Goal: Find specific page/section: Find specific page/section

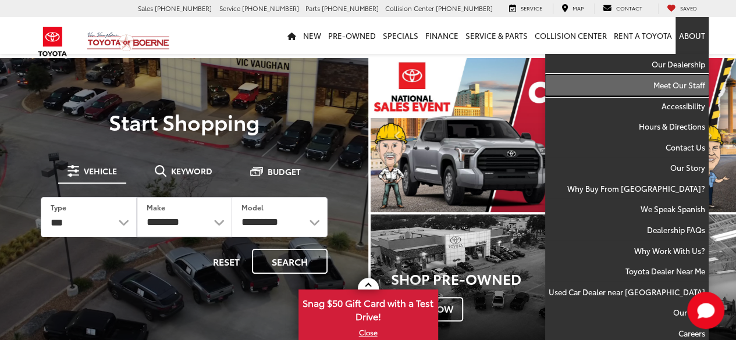
click at [690, 83] on link "Meet Our Staff" at bounding box center [627, 85] width 164 height 21
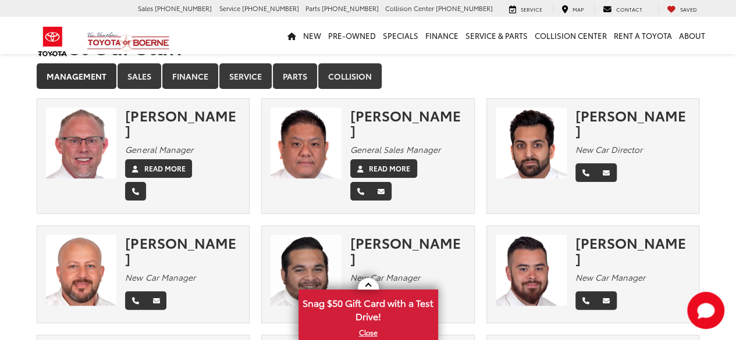
scroll to position [36, 0]
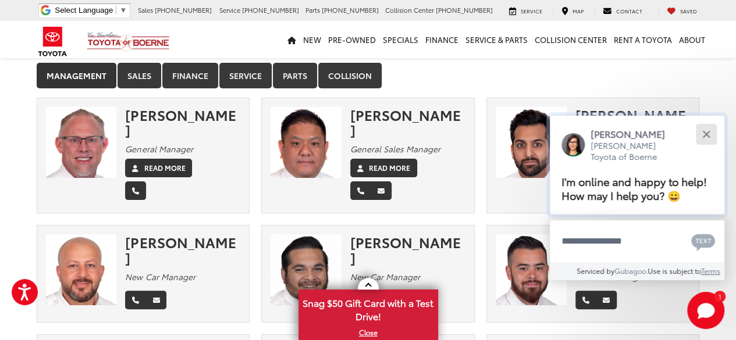
click at [709, 139] on button "Close" at bounding box center [706, 134] width 25 height 25
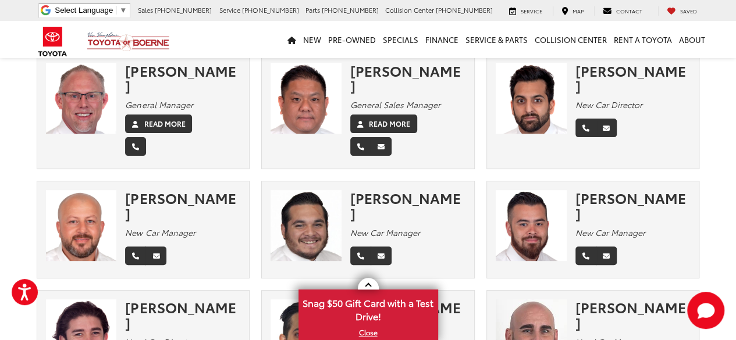
scroll to position [0, 0]
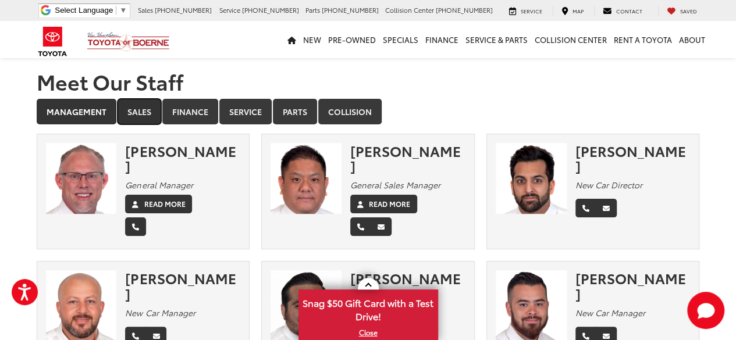
click at [151, 121] on link "Sales" at bounding box center [140, 112] width 44 height 26
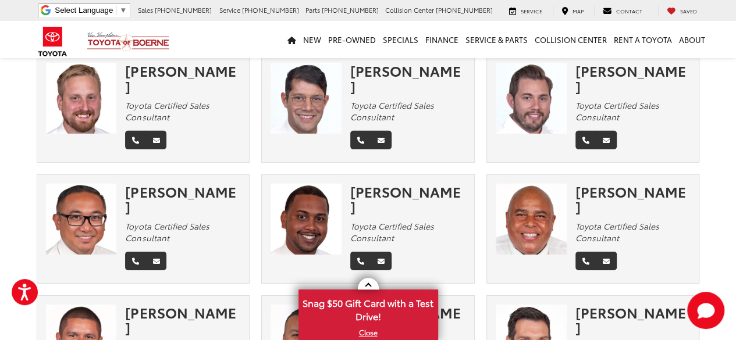
scroll to position [1744, 0]
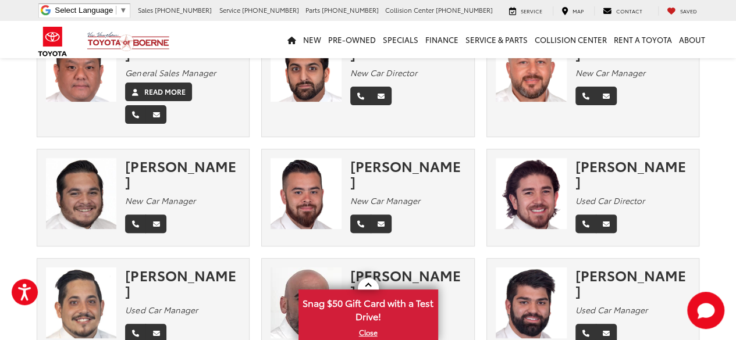
scroll to position [0, 0]
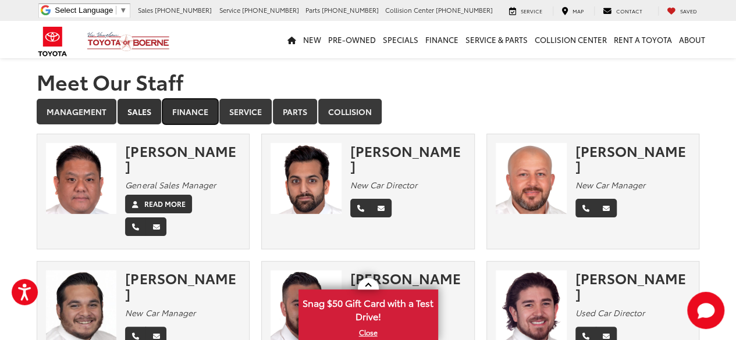
click at [196, 113] on link "Finance" at bounding box center [190, 112] width 56 height 26
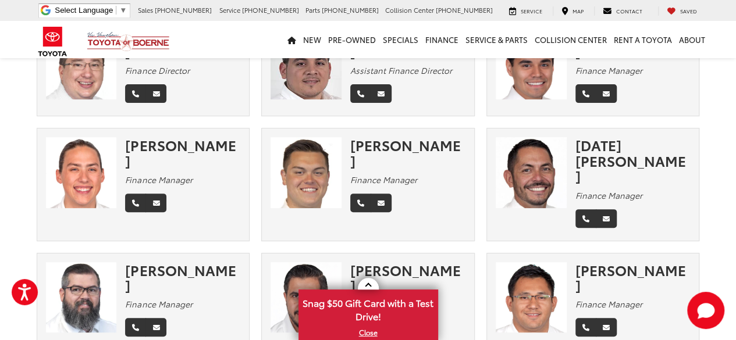
scroll to position [117, 0]
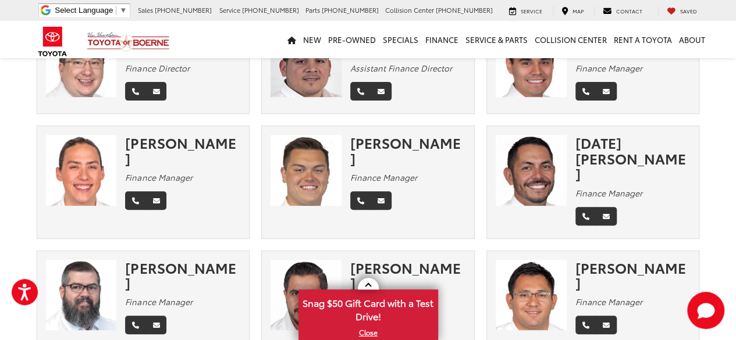
click at [70, 157] on img at bounding box center [81, 170] width 71 height 71
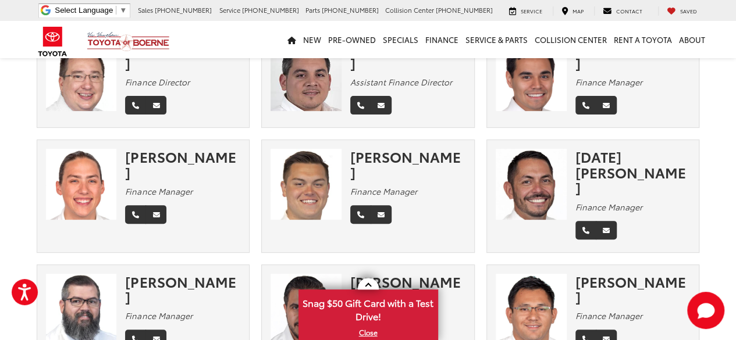
scroll to position [0, 0]
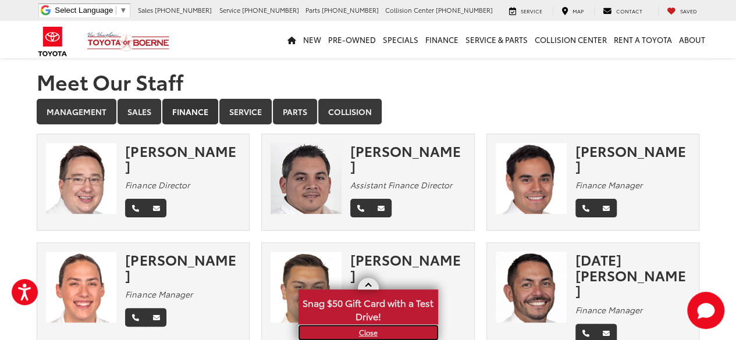
click at [369, 336] on link "X" at bounding box center [368, 332] width 137 height 13
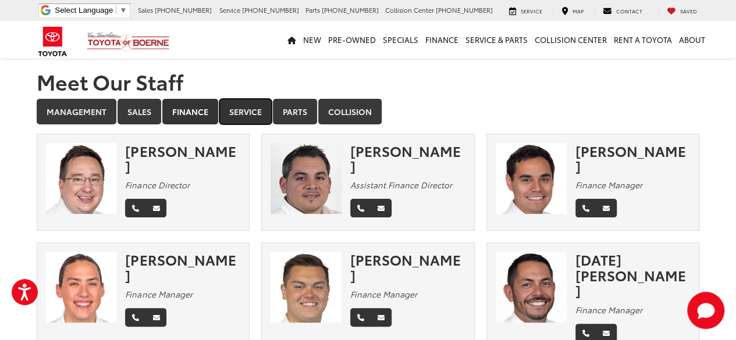
click at [237, 108] on link "Service" at bounding box center [245, 112] width 52 height 26
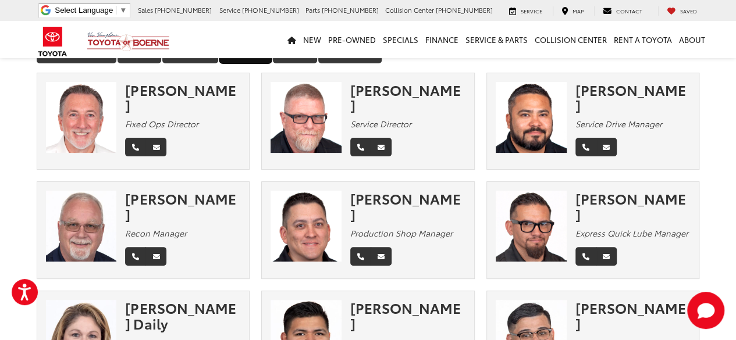
scroll to position [62, 0]
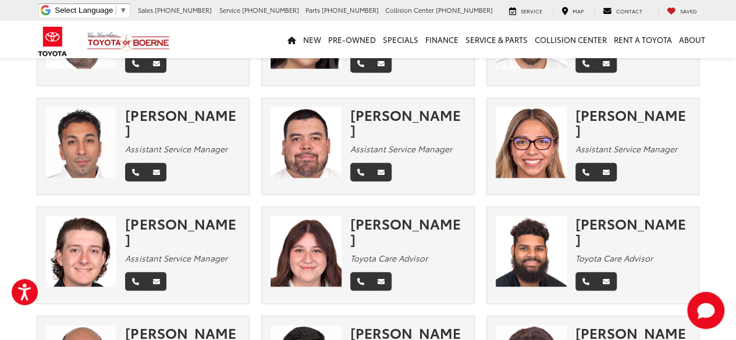
scroll to position [472, 0]
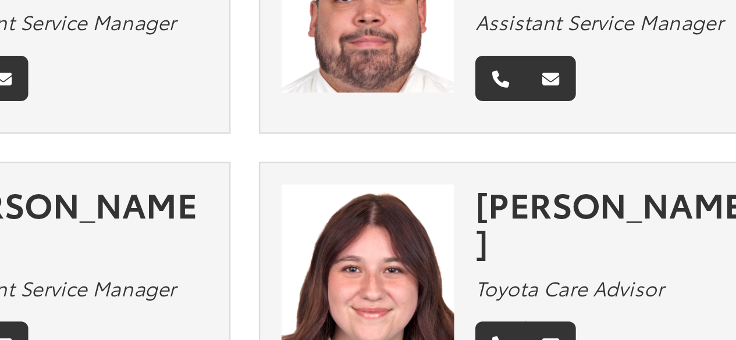
click at [262, 186] on div at bounding box center [306, 221] width 88 height 71
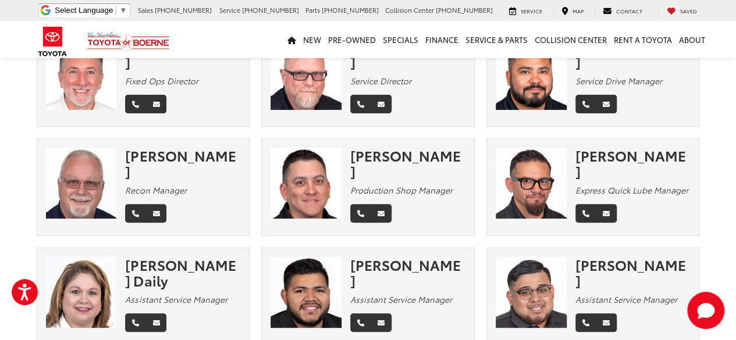
scroll to position [0, 0]
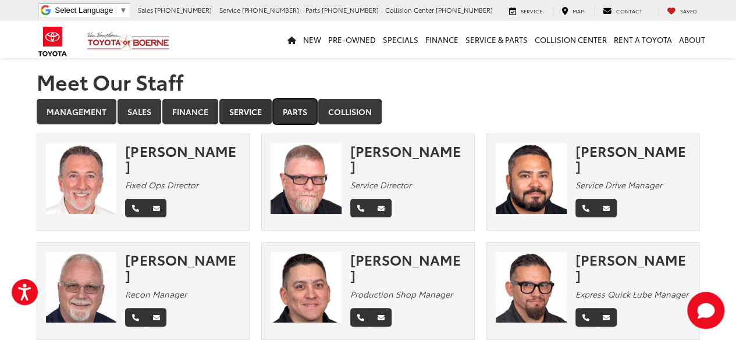
click at [286, 115] on link "Parts" at bounding box center [295, 112] width 44 height 26
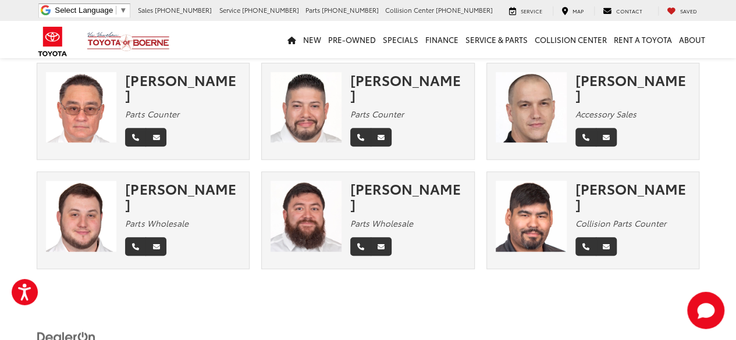
scroll to position [310, 0]
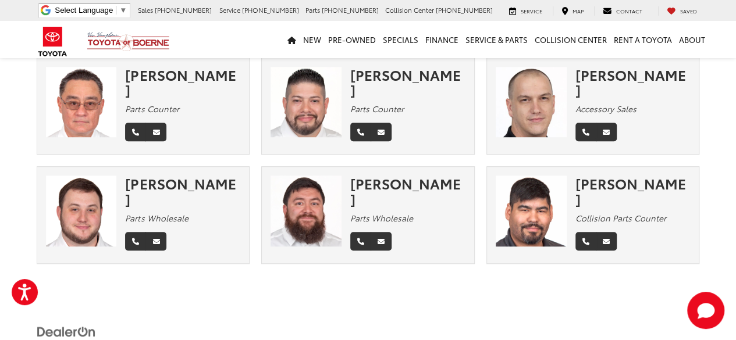
click at [13, 157] on section "Meet Our Staff Management Sales Finance Service Parts Collision × Chris Frankli…" at bounding box center [368, 12] width 736 height 528
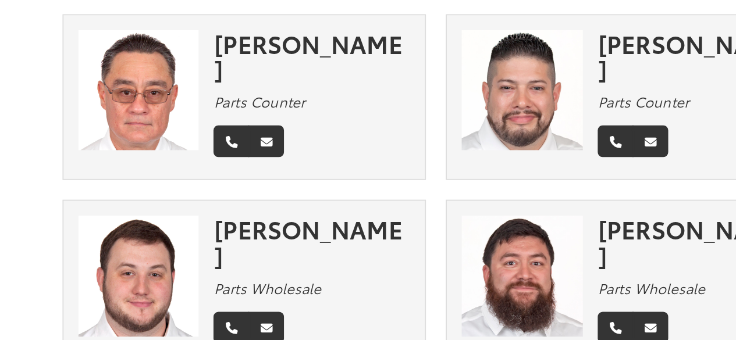
scroll to position [293, 0]
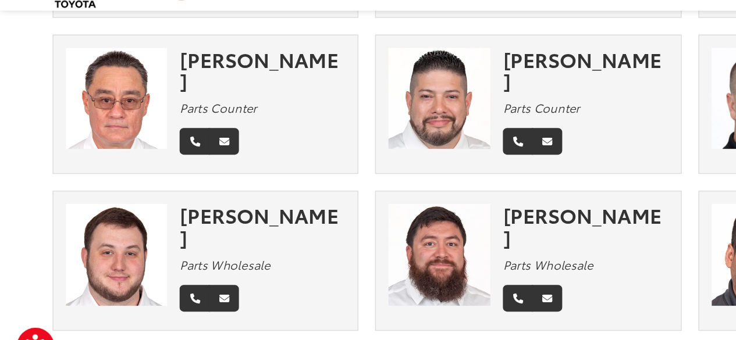
click at [12, 151] on section "Meet Our Staff Management Sales Finance Service Parts Collision × Chris Frankli…" at bounding box center [368, 30] width 736 height 528
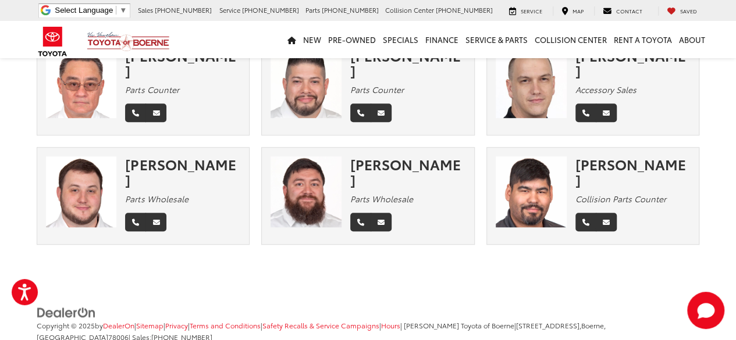
scroll to position [0, 0]
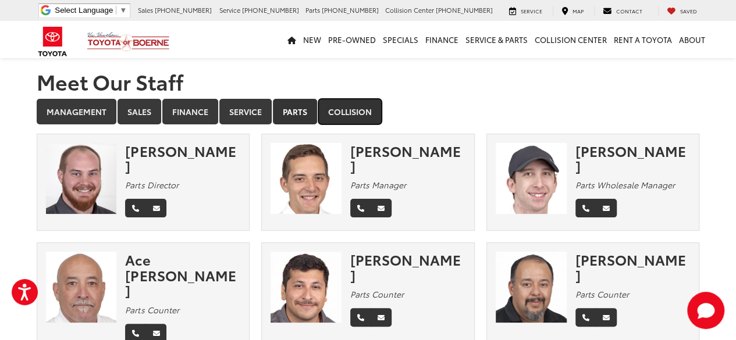
click at [374, 102] on link "Collision" at bounding box center [349, 112] width 63 height 26
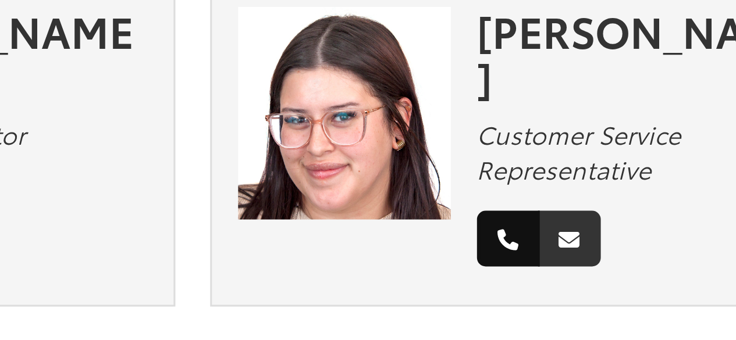
scroll to position [210, 0]
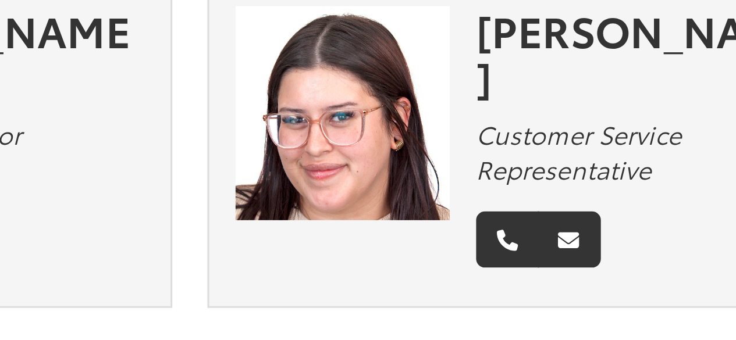
drag, startPoint x: 577, startPoint y: 223, endPoint x: 609, endPoint y: 223, distance: 32.0
click at [609, 223] on div "Kaliana Muniz Customer Service Representative" at bounding box center [637, 196] width 124 height 91
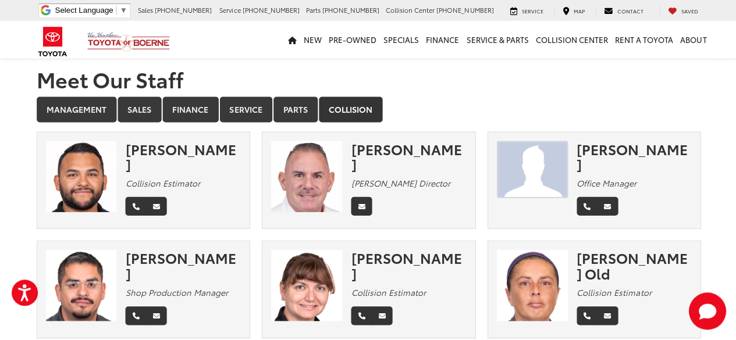
scroll to position [0, 0]
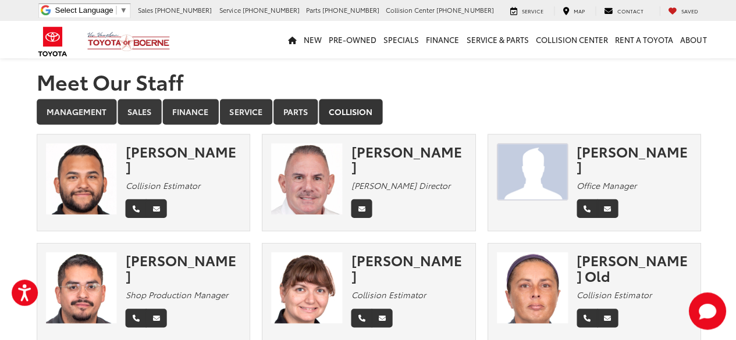
click at [661, 246] on div "Leila Old Collision Estimator" at bounding box center [593, 292] width 214 height 98
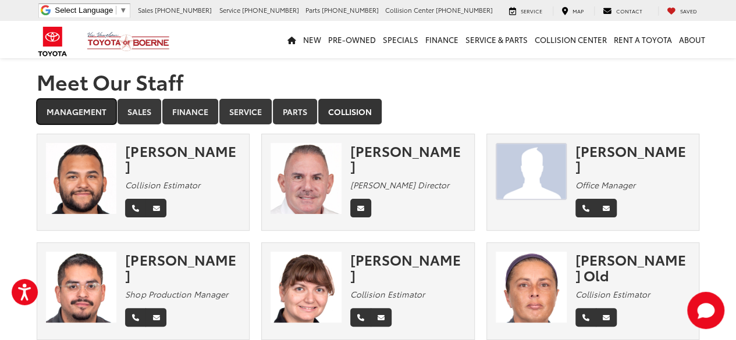
click at [72, 106] on link "Management" at bounding box center [77, 112] width 80 height 26
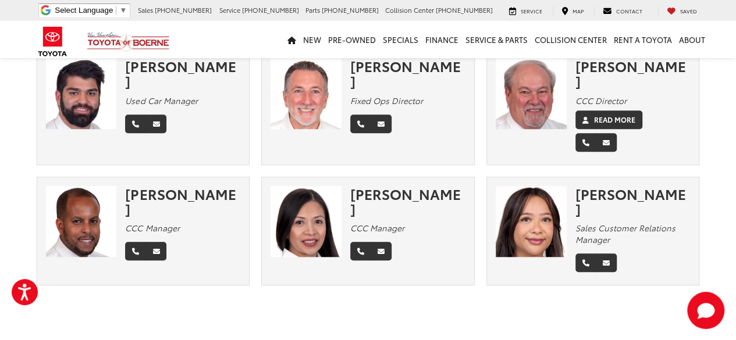
scroll to position [457, 0]
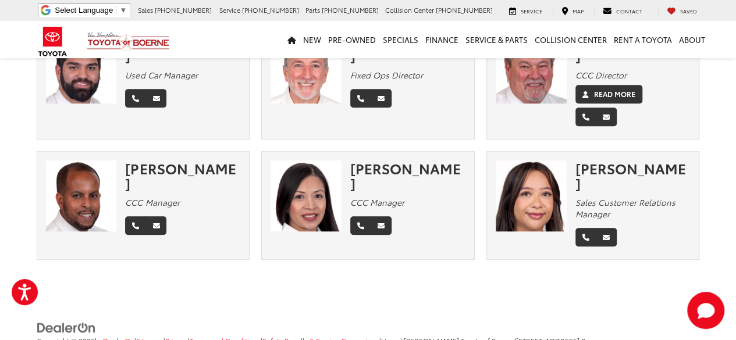
click at [473, 193] on div "Perla Harvey CCC Manager" at bounding box center [368, 205] width 214 height 109
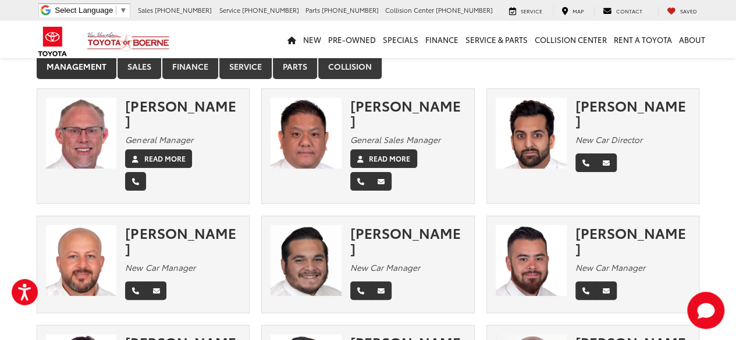
scroll to position [0, 0]
